Goal: Transaction & Acquisition: Purchase product/service

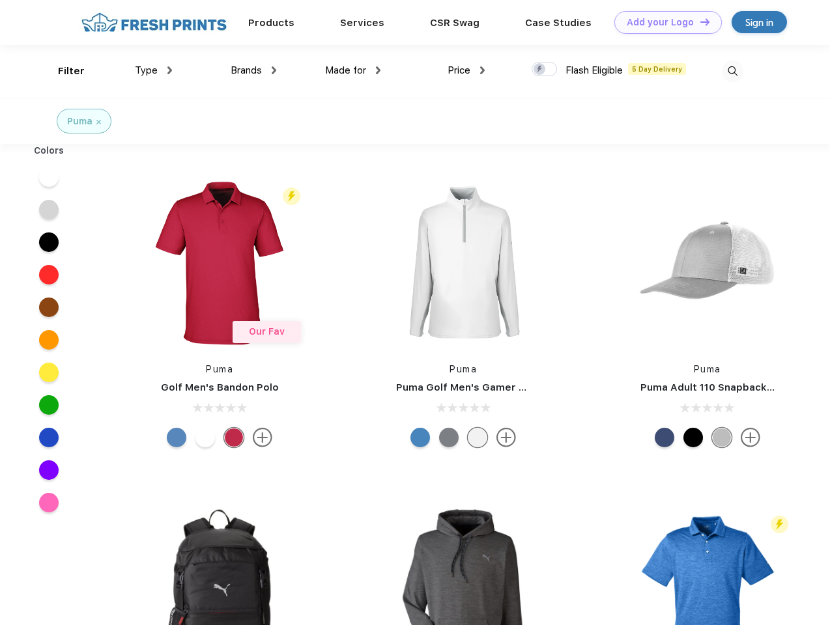
scroll to position [1, 0]
click at [663, 22] on link "Add your Logo Design Tool" at bounding box center [668, 22] width 108 height 23
click at [0, 0] on div "Design Tool" at bounding box center [0, 0] width 0 height 0
click at [699, 22] on link "Add your Logo Design Tool" at bounding box center [668, 22] width 108 height 23
click at [63, 71] on div "Filter" at bounding box center [71, 71] width 27 height 15
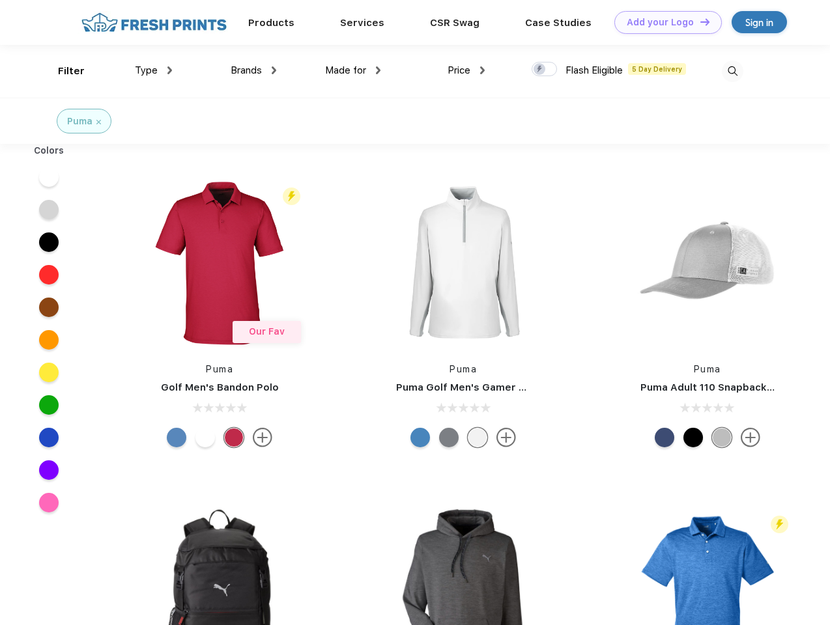
click at [154, 70] on span "Type" at bounding box center [146, 71] width 23 height 12
click at [253, 70] on span "Brands" at bounding box center [246, 71] width 31 height 12
click at [353, 70] on span "Made for" at bounding box center [345, 71] width 41 height 12
click at [467, 70] on span "Price" at bounding box center [459, 71] width 23 height 12
click at [545, 70] on div at bounding box center [544, 69] width 25 height 14
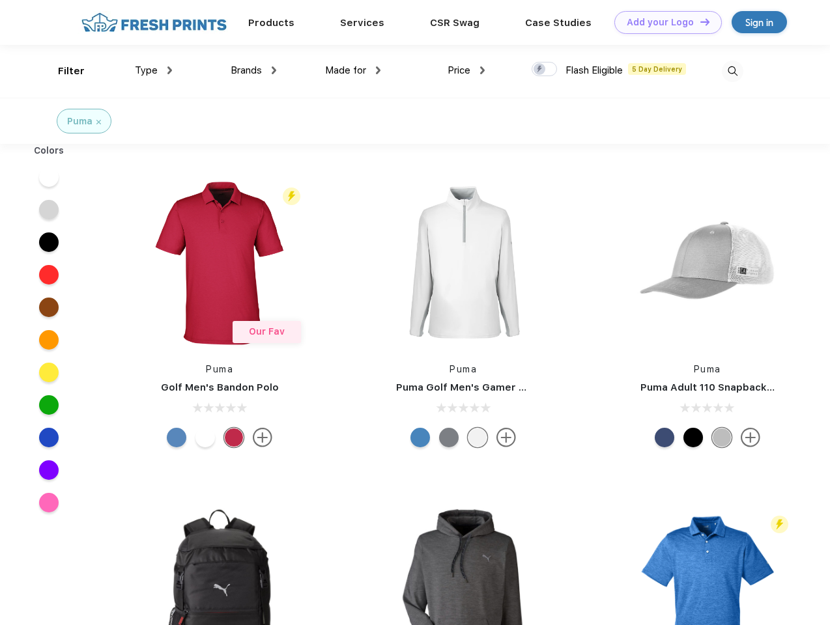
click at [540, 70] on input "checkbox" at bounding box center [536, 65] width 8 height 8
click at [732, 71] on img at bounding box center [733, 72] width 22 height 22
